Goal: Check status

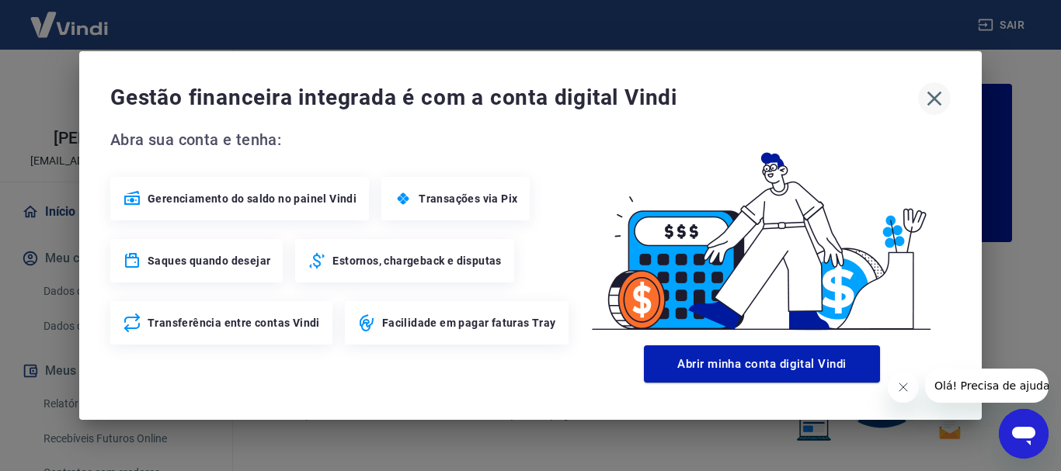
click at [936, 111] on button "button" at bounding box center [934, 98] width 33 height 33
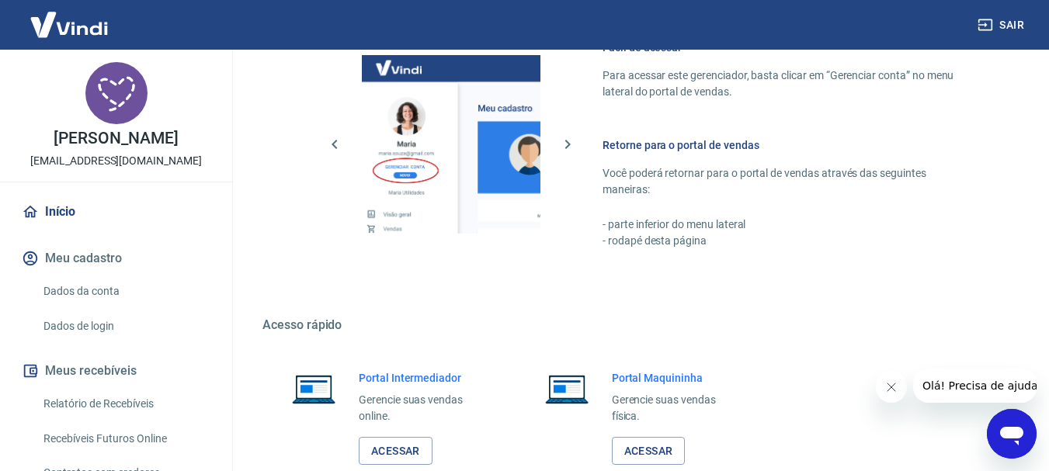
scroll to position [964, 0]
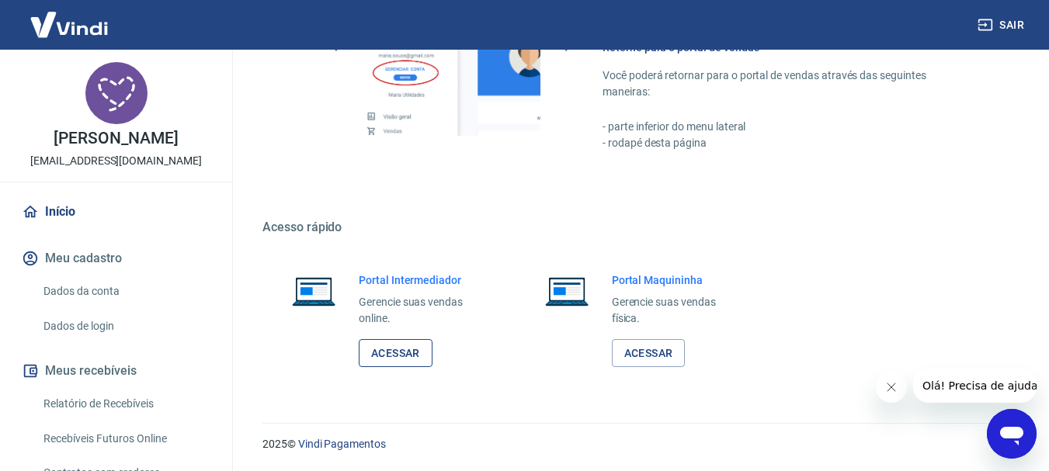
click at [410, 344] on link "Acessar" at bounding box center [396, 353] width 74 height 29
